Goal: Information Seeking & Learning: Learn about a topic

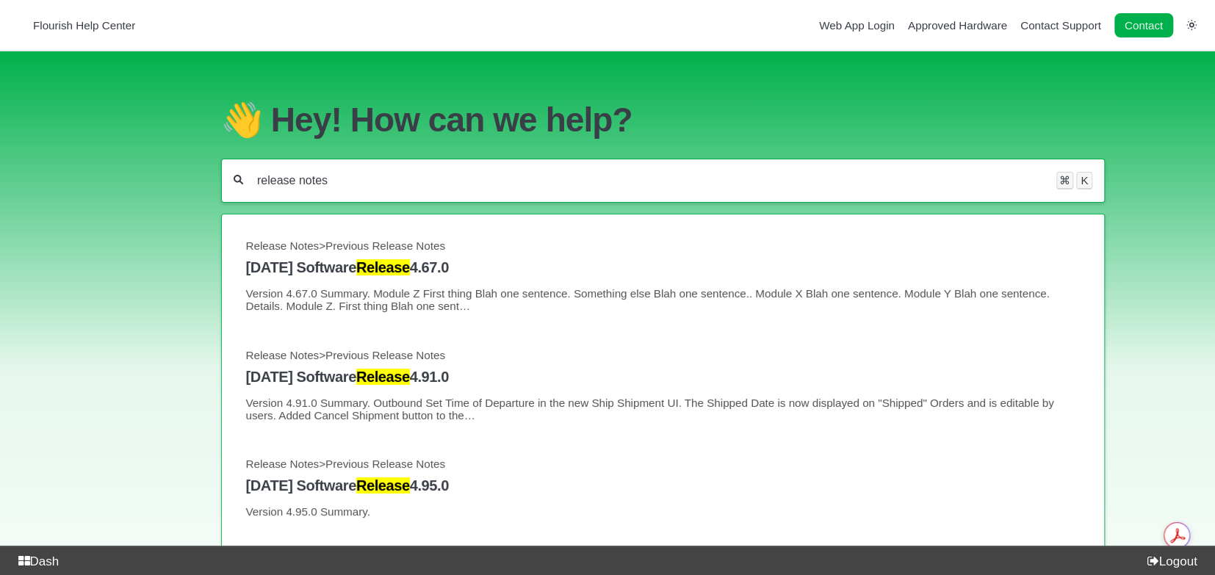
type input "release notes"
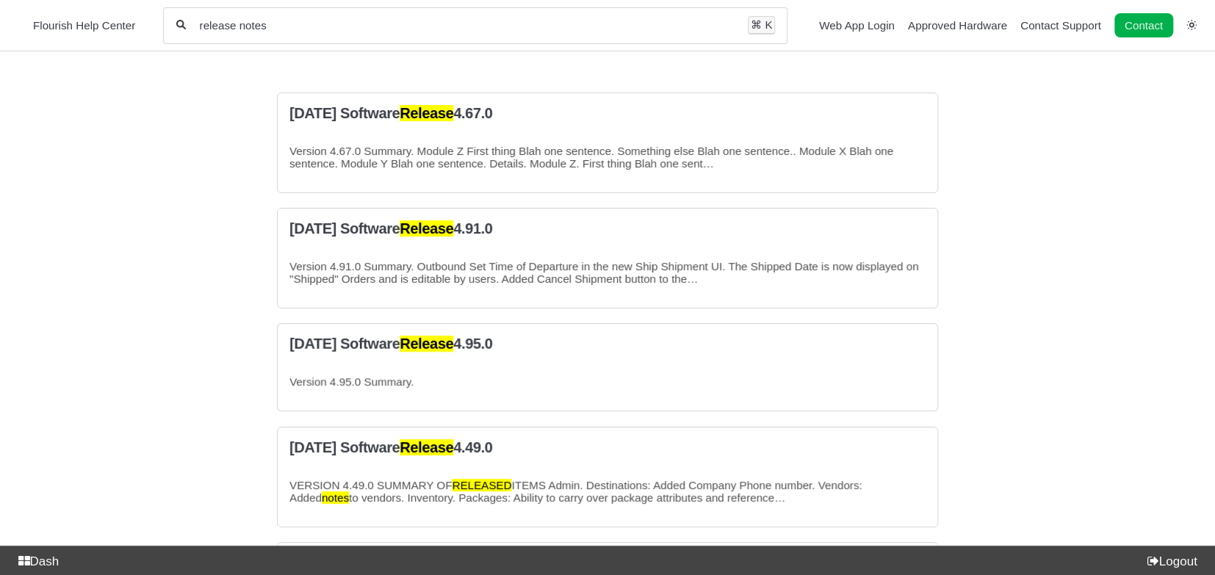
drag, startPoint x: 325, startPoint y: 28, endPoint x: 194, endPoint y: 20, distance: 131.0
click at [194, 20] on div "release notes All categories ⌘ K" at bounding box center [475, 25] width 624 height 37
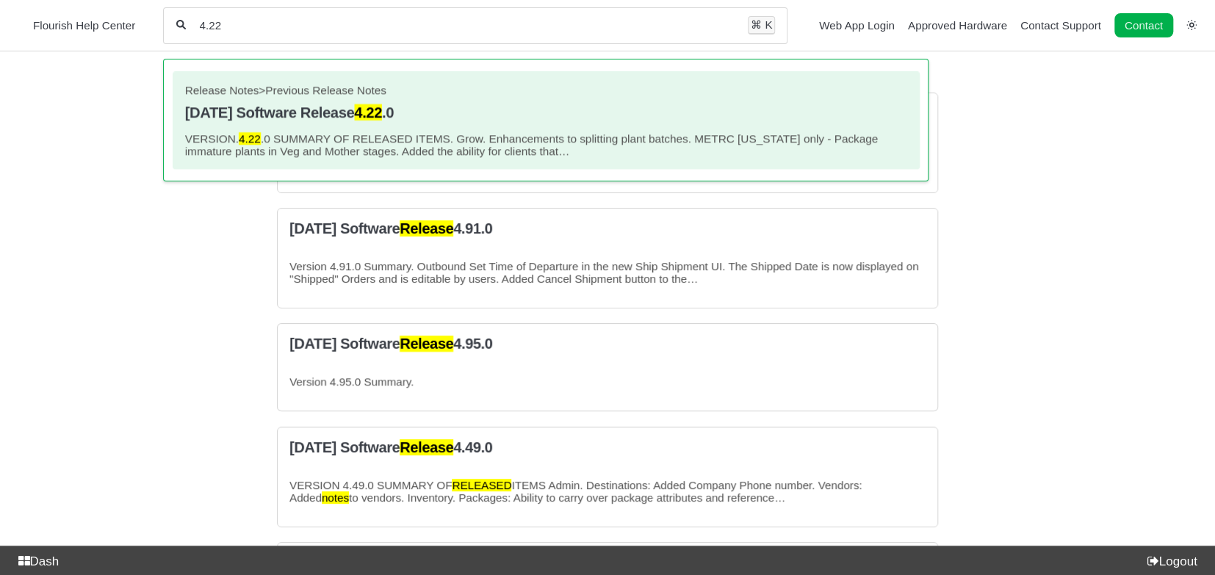
type input "4.22"
click at [256, 120] on h4 "2020.10.12 Software Release 4.22 .0" at bounding box center [546, 112] width 723 height 17
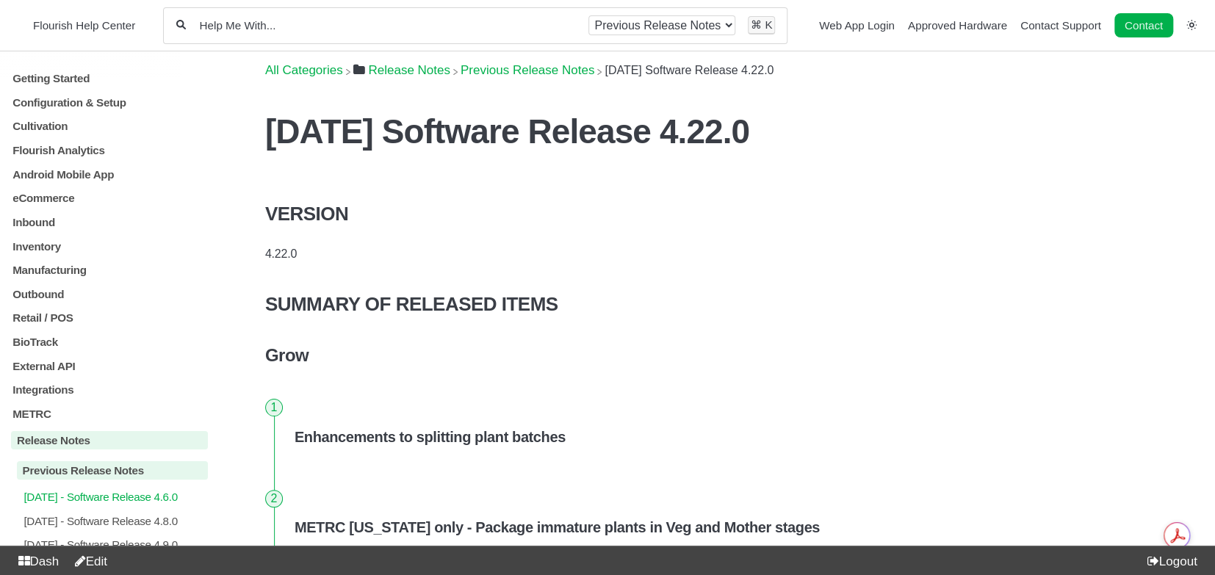
click at [160, 503] on p "[DATE] - Software Release 4.6.0" at bounding box center [115, 497] width 186 height 12
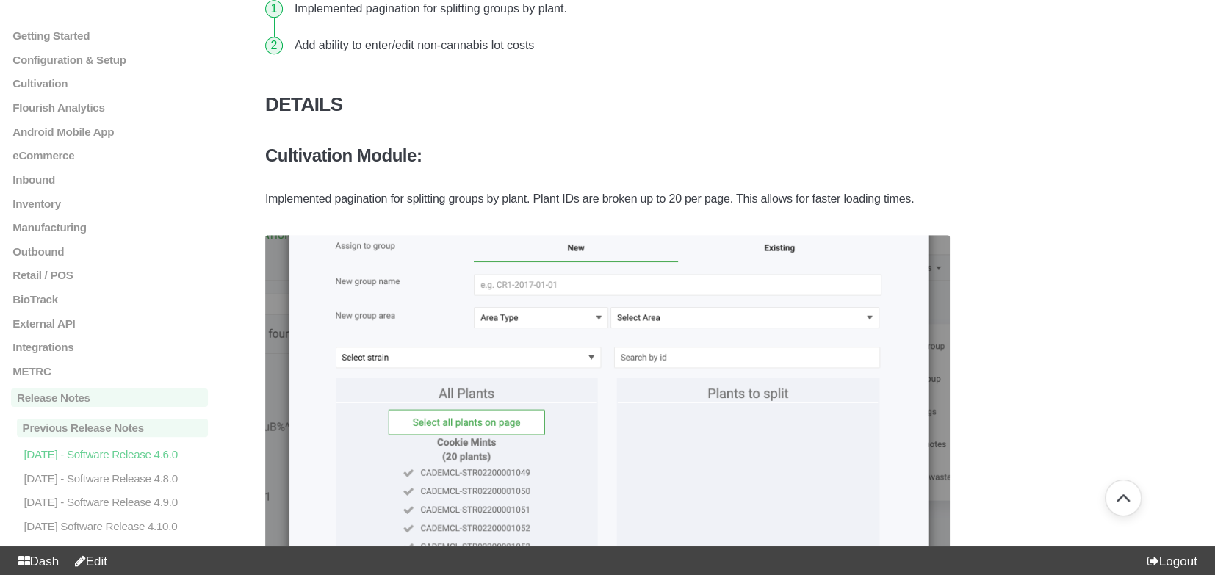
scroll to position [899, 0]
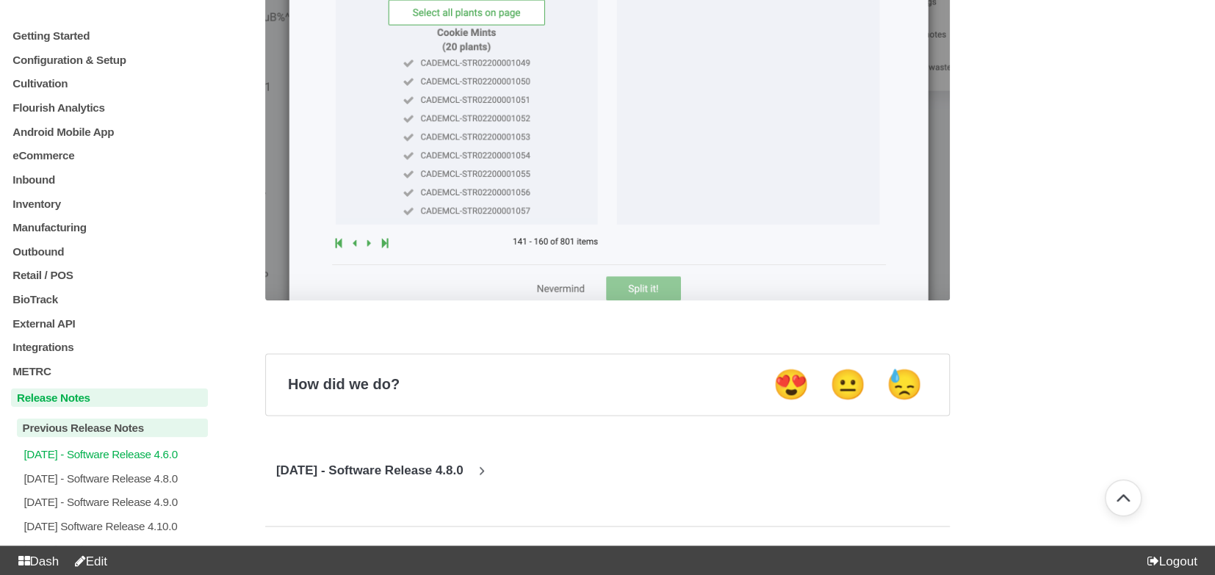
click at [93, 408] on p "Release Notes" at bounding box center [109, 398] width 197 height 18
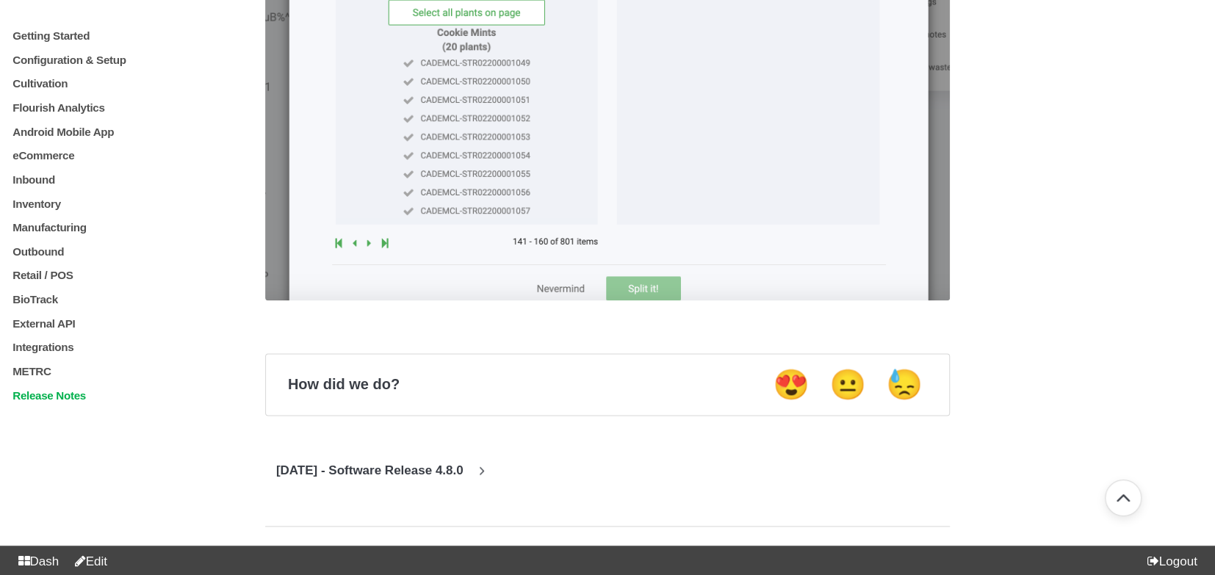
click at [59, 402] on p "Release Notes" at bounding box center [109, 395] width 197 height 12
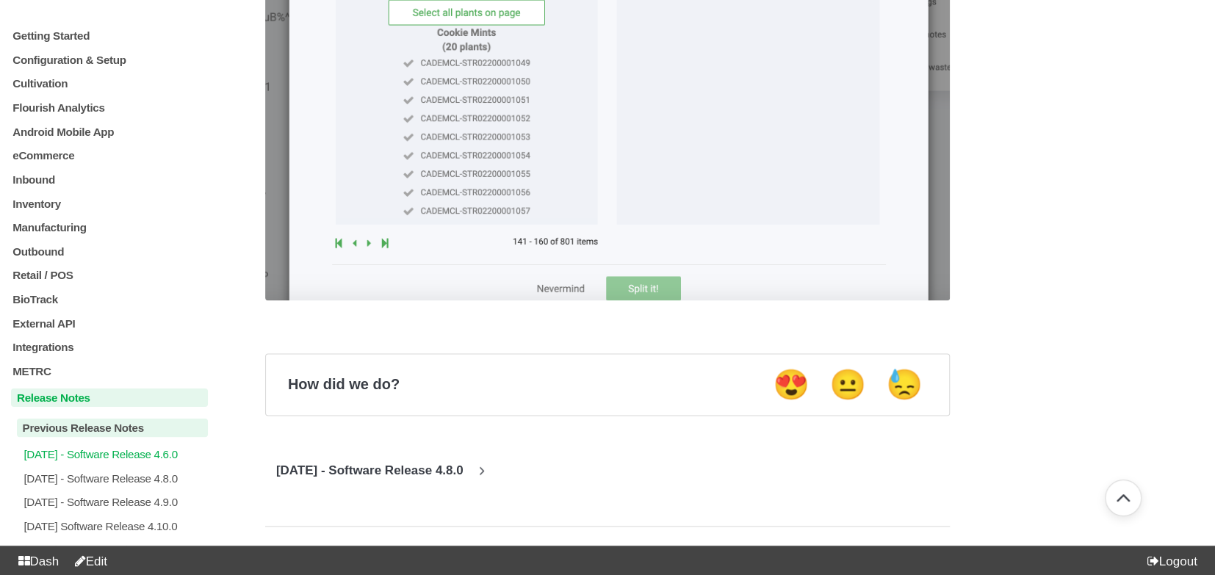
scroll to position [123, 0]
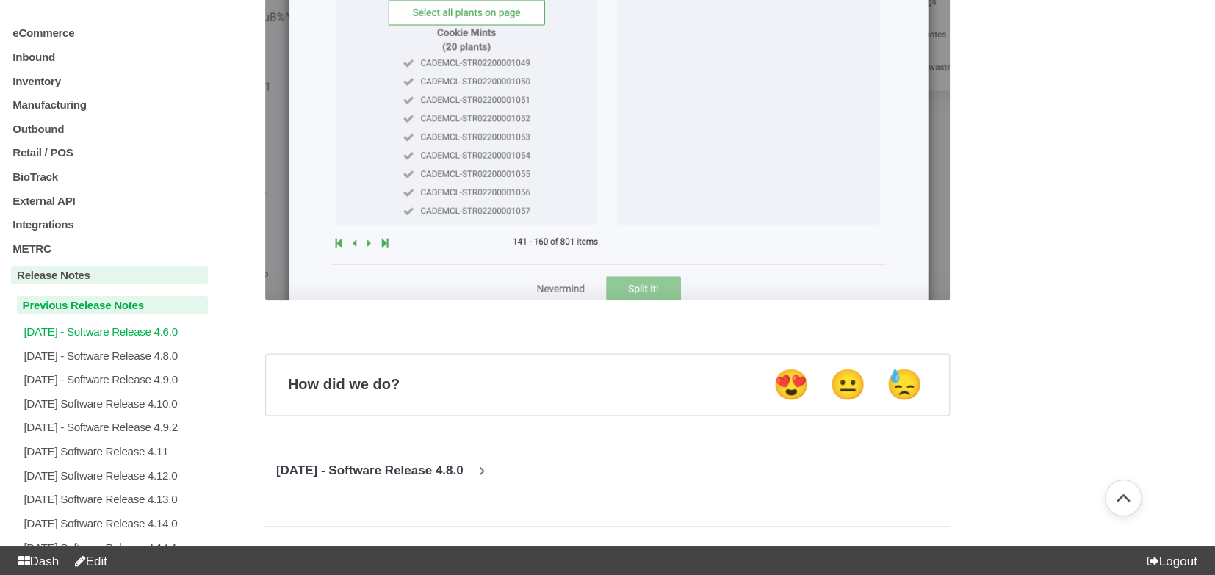
click at [109, 314] on p "Previous Release Notes" at bounding box center [112, 305] width 191 height 18
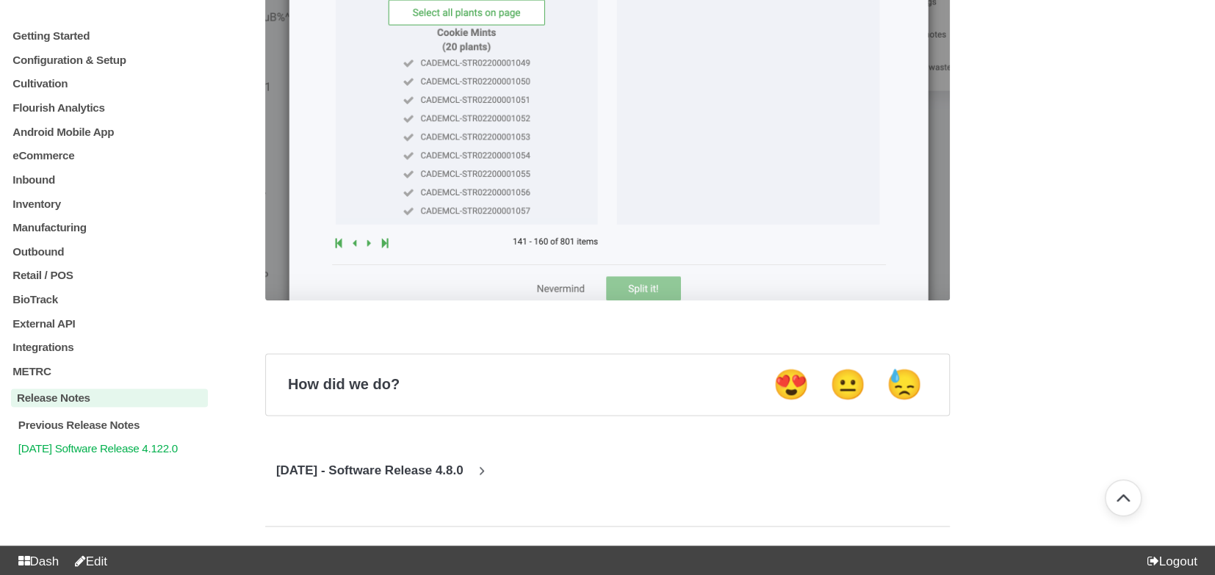
click at [101, 455] on p "[DATE] Software Release 4.122.0" at bounding box center [112, 448] width 191 height 12
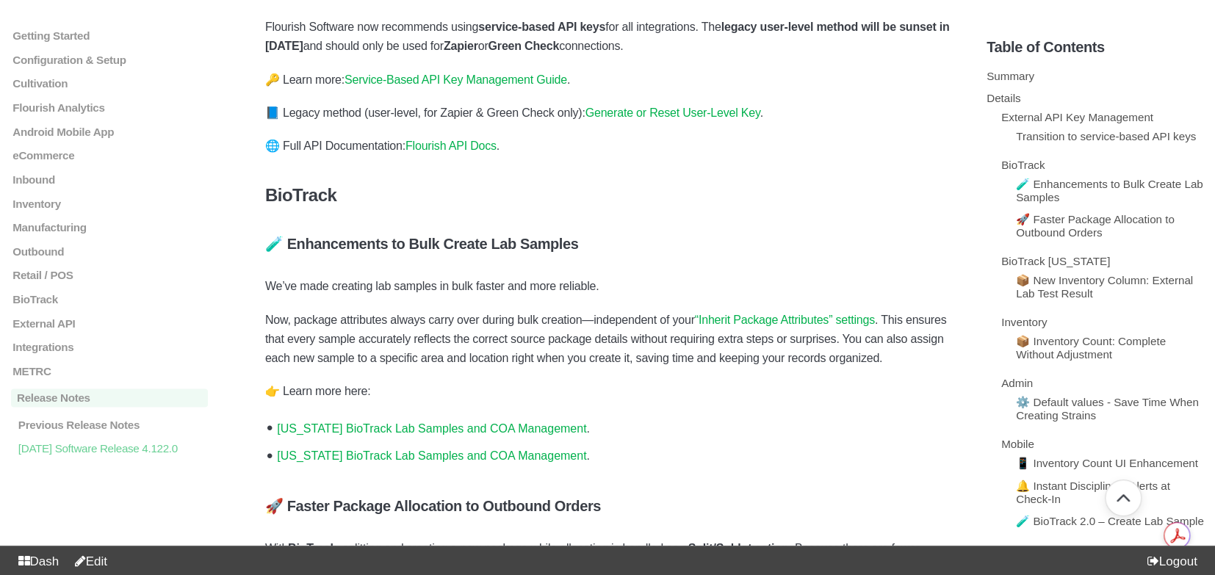
scroll to position [948, 0]
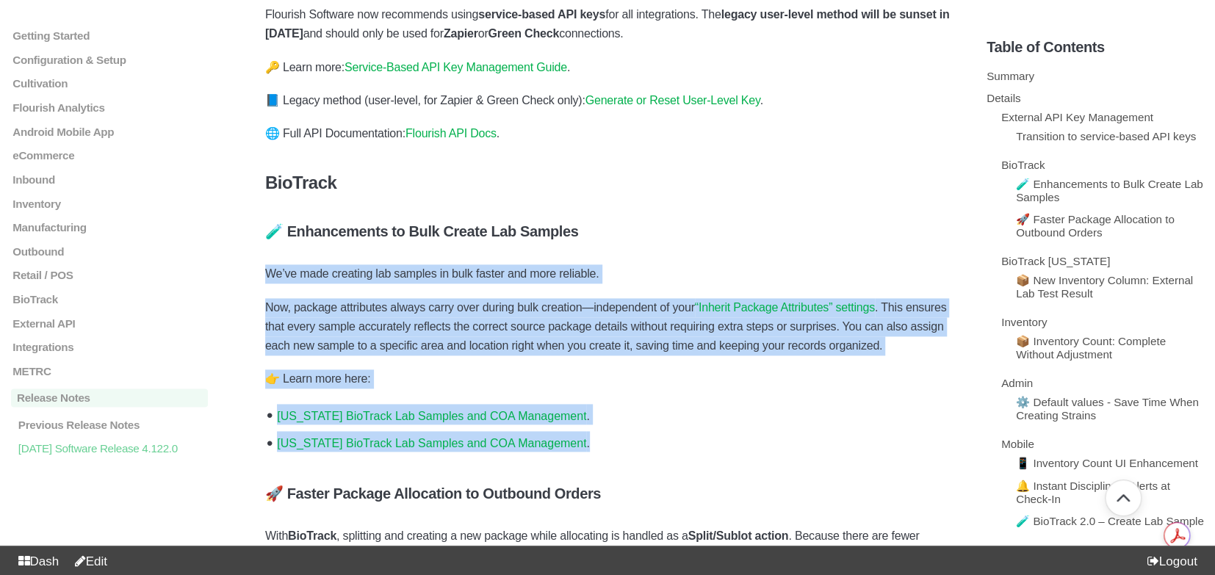
drag, startPoint x: 268, startPoint y: 275, endPoint x: 592, endPoint y: 479, distance: 382.9
click at [592, 479] on div "Summary Details External API Key Management Transition to service-based API key…" at bounding box center [607, 450] width 685 height 2343
copy div "We’ve made creating lab samples in bulk faster and more reliable. Now, package …"
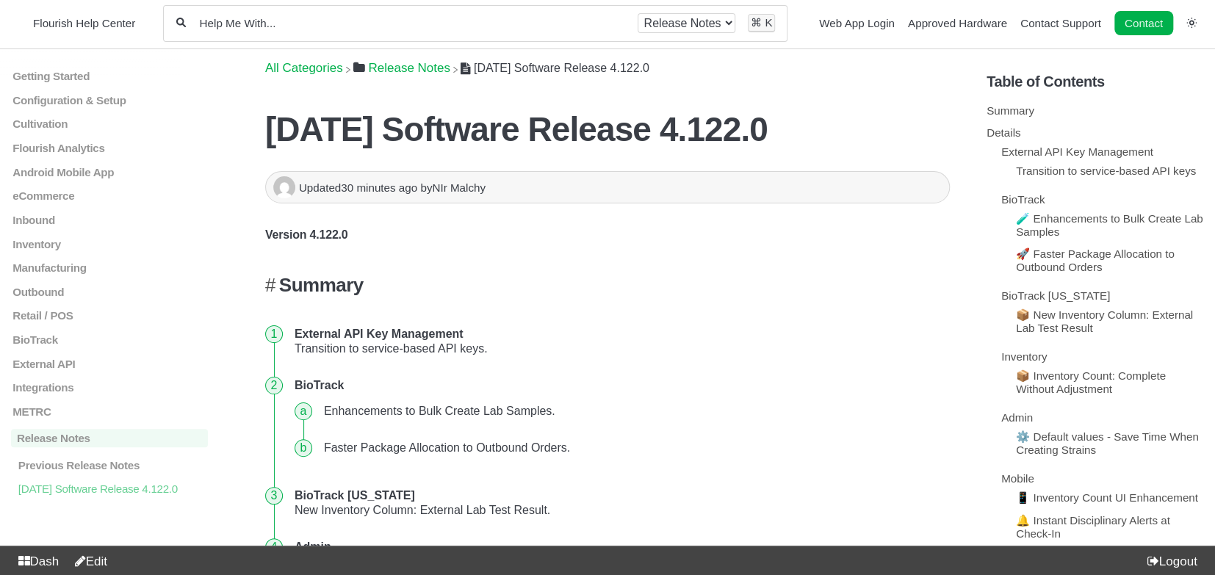
scroll to position [0, 0]
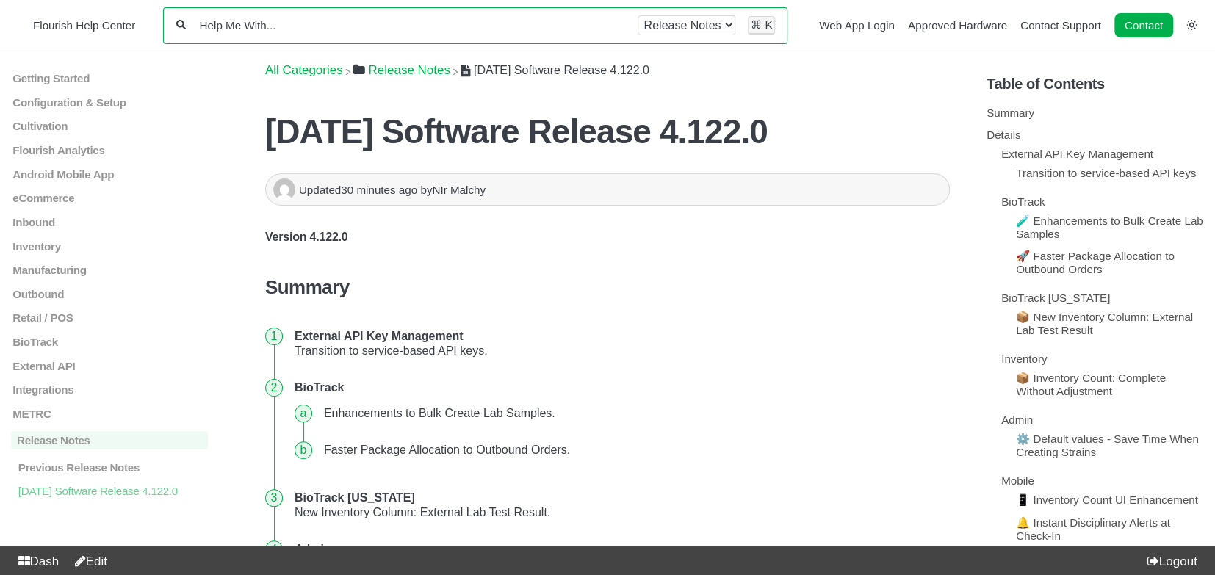
click at [327, 21] on input "Help Me With..." at bounding box center [411, 25] width 427 height 14
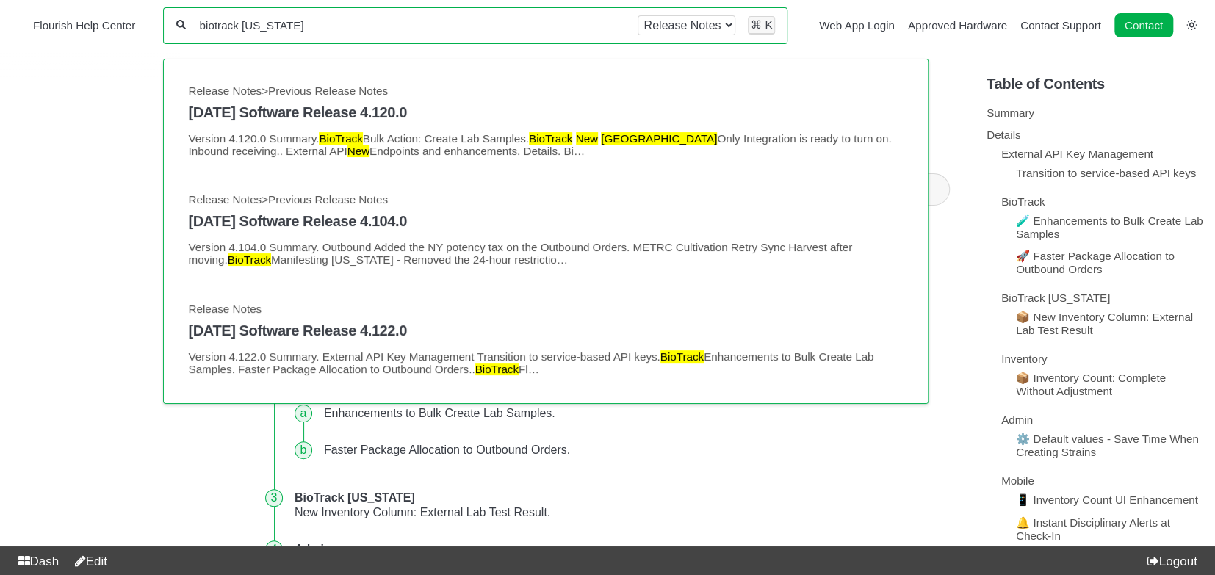
type input "biotrack [US_STATE]"
